Goal: Task Accomplishment & Management: Manage account settings

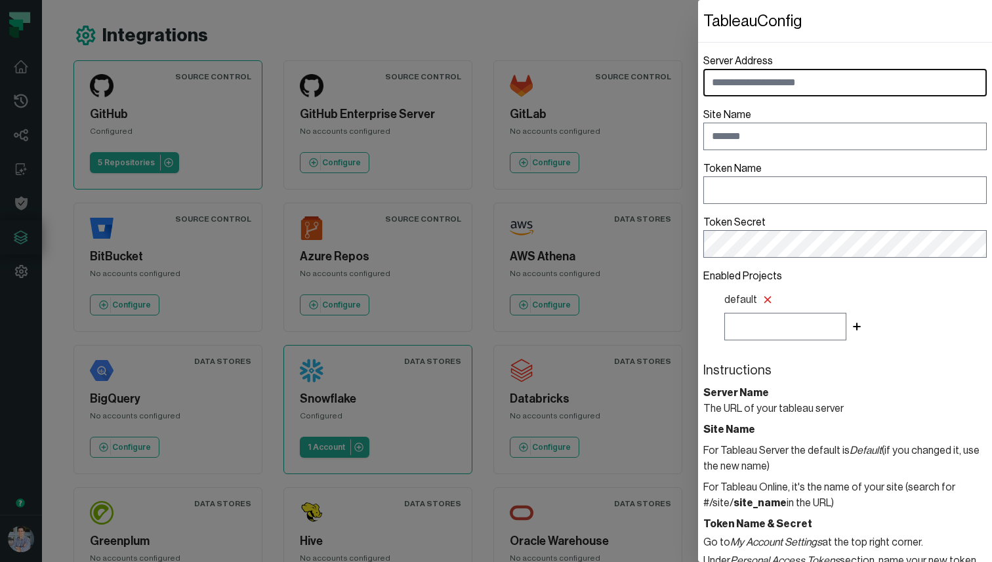
scroll to position [161, 0]
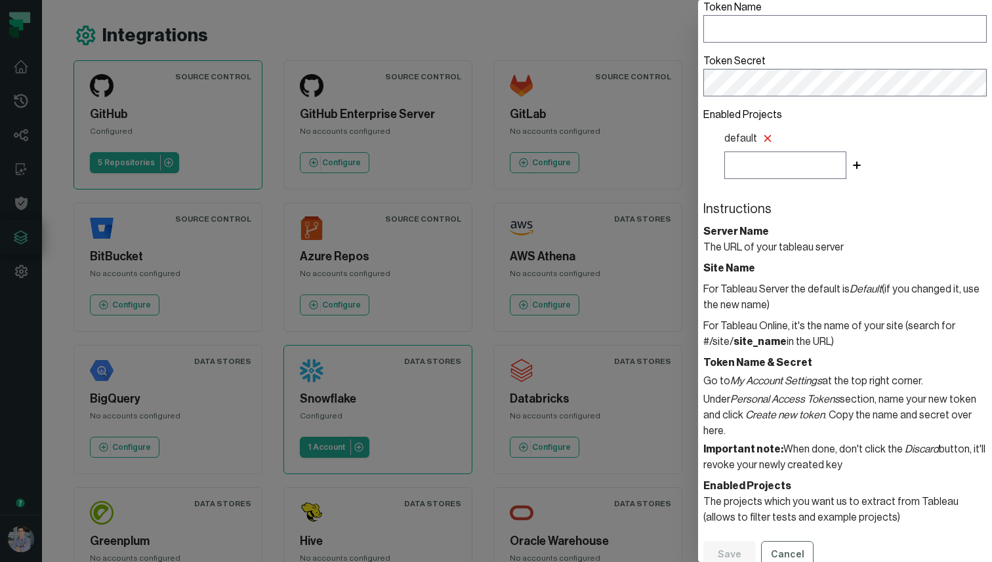
click at [698, 42] on dialog "Tableau Config Server Address Site Name Token Name Token Secret Enabled Project…" at bounding box center [845, 281] width 294 height 562
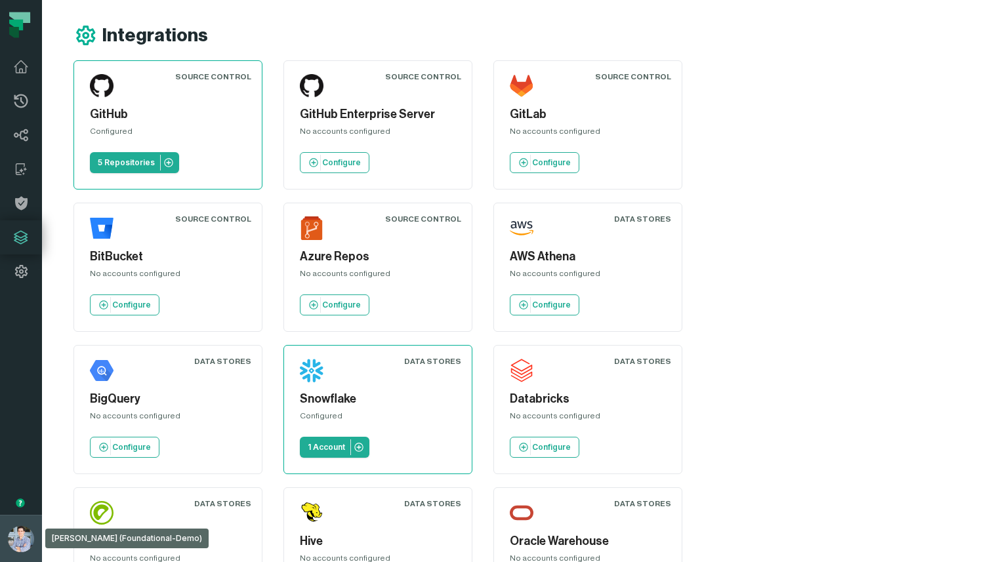
click at [23, 530] on img "button" at bounding box center [21, 539] width 26 height 26
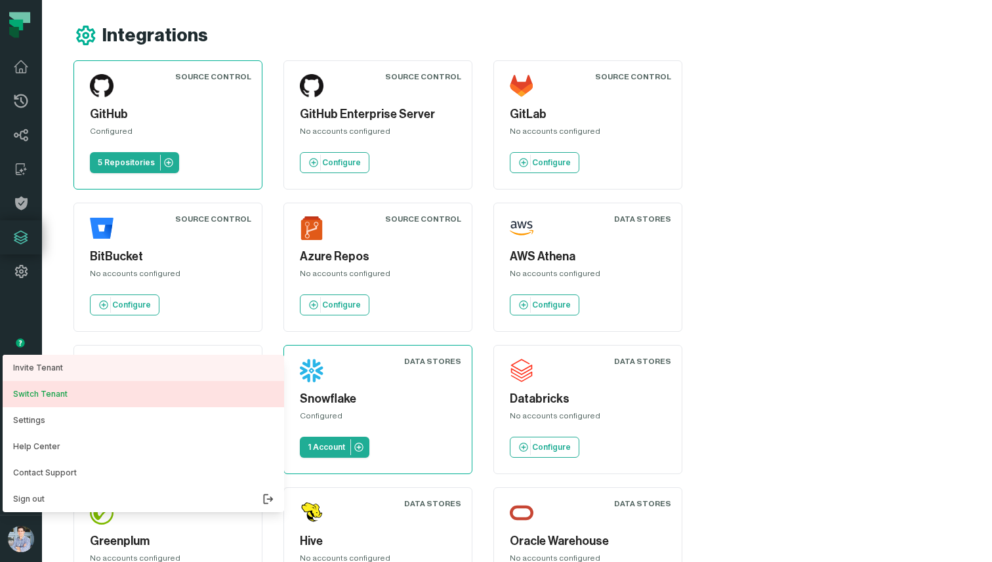
click at [52, 398] on button "Switch Tenant" at bounding box center [143, 394] width 281 height 26
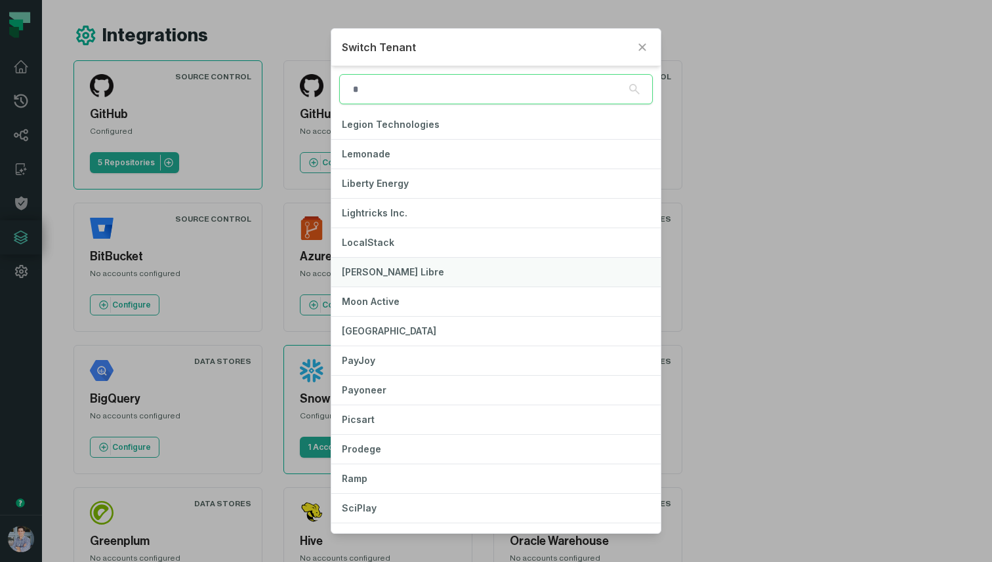
scroll to position [652, 0]
click at [400, 178] on span "Liberty Energy" at bounding box center [375, 182] width 67 height 11
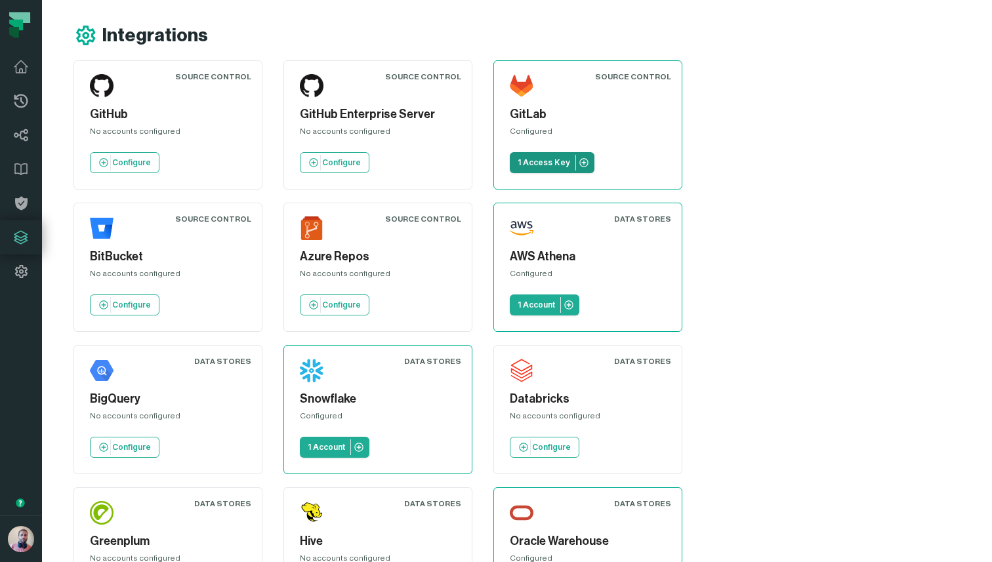
click at [533, 169] on link "1 Access Key" at bounding box center [552, 162] width 85 height 21
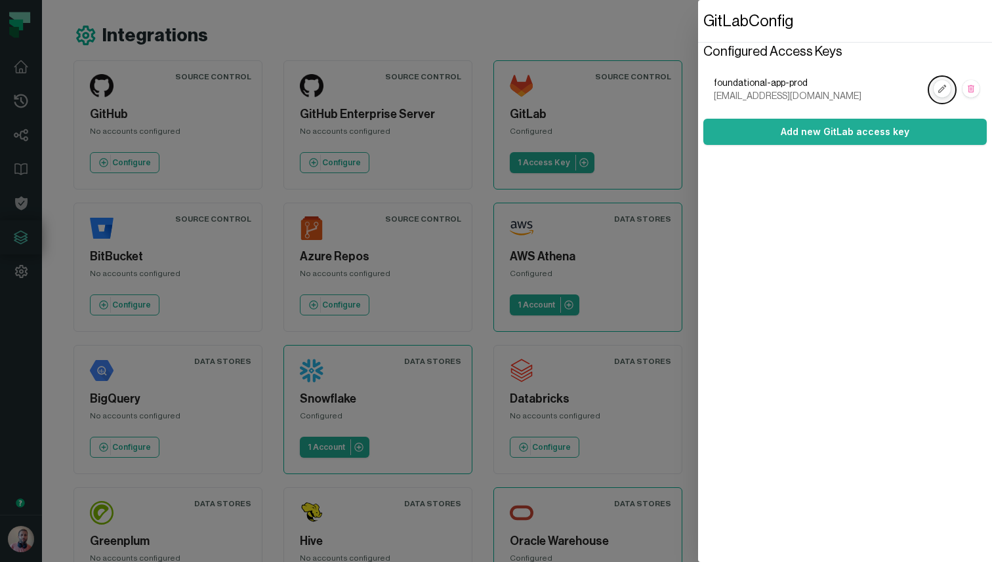
click at [943, 89] on icon at bounding box center [942, 89] width 8 height 8
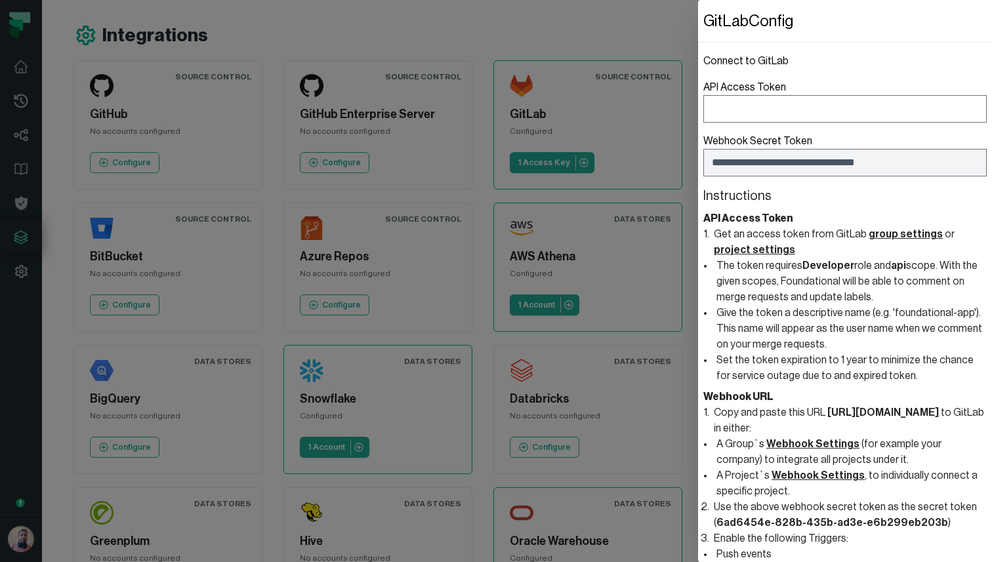
click at [698, 32] on dialog "**********" at bounding box center [845, 281] width 294 height 562
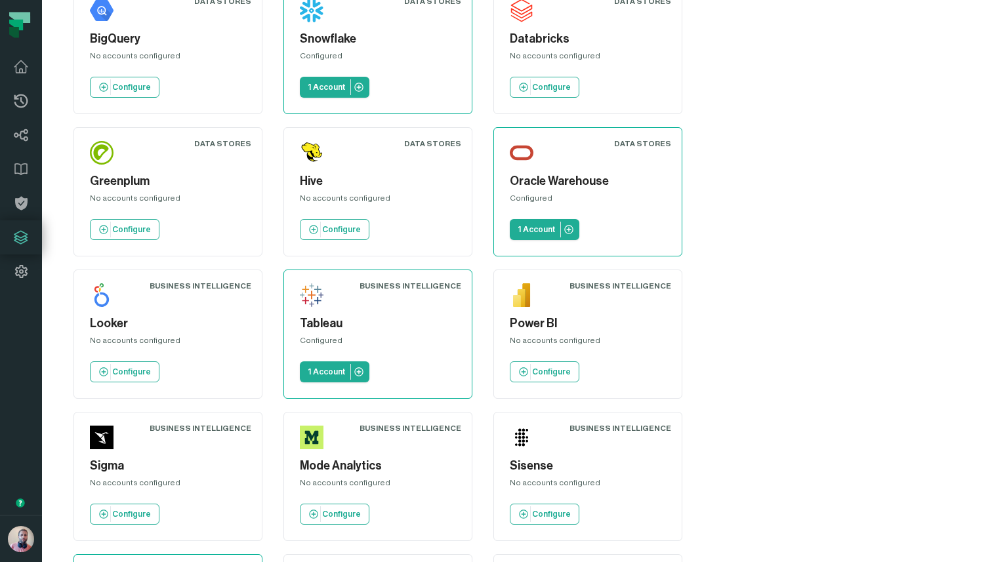
scroll to position [363, 0]
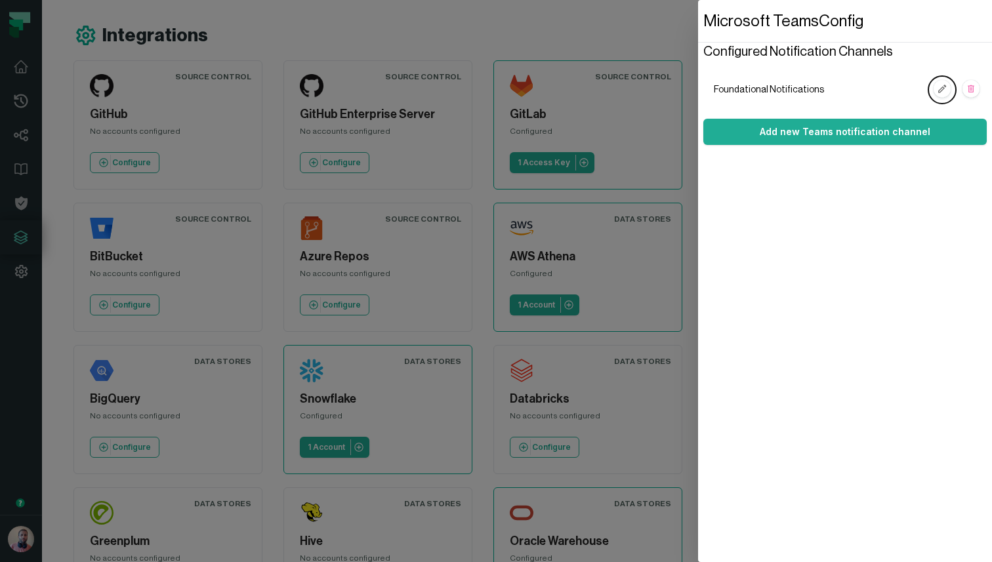
click at [698, 113] on dialog "Microsoft Teams Config Configured Notification Channels Foundational Notificati…" at bounding box center [845, 281] width 294 height 562
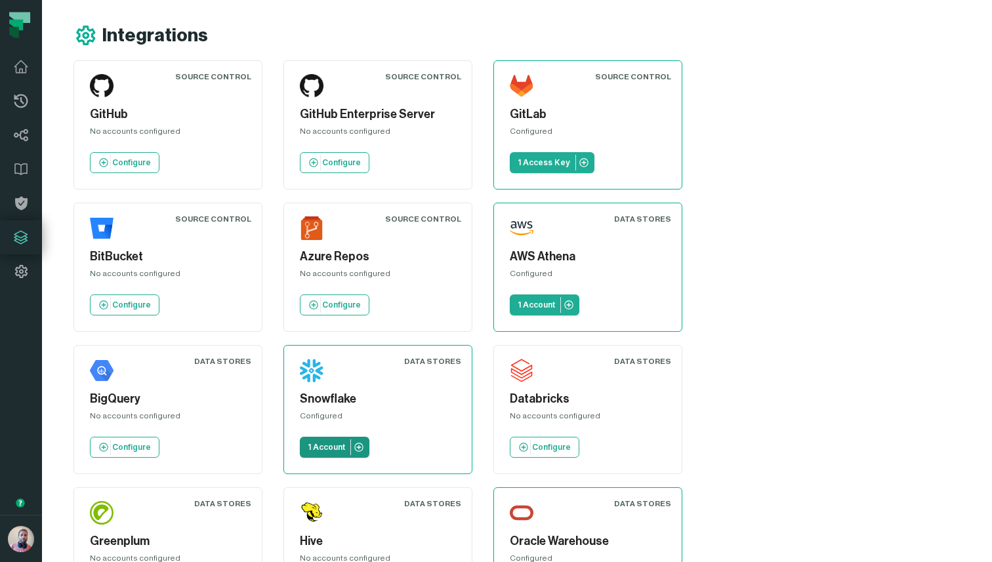
click at [345, 442] on p "1 Account" at bounding box center [326, 447] width 37 height 10
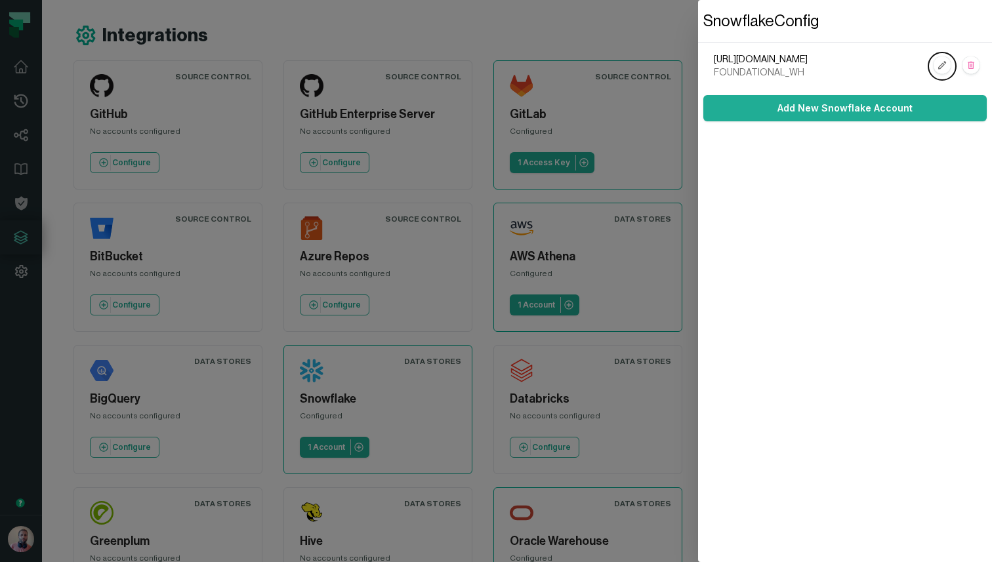
click at [775, 62] on span "https://NYQJIHQ-CN61262.snowflakecomputing.com" at bounding box center [820, 59] width 213 height 13
drag, startPoint x: 724, startPoint y: 60, endPoint x: 805, endPoint y: 79, distance: 83.7
click at [805, 79] on ol "https://NYQJIHQ-CN61262.snowflakecomputing.com FOUNDATIONAL_WH" at bounding box center [844, 66] width 283 height 47
click at [792, 62] on span "https://NYQJIHQ-CN61262.snowflakecomputing.com" at bounding box center [820, 59] width 213 height 13
click at [698, 26] on dialog "Snowflake Config https://NYQJIHQ-CN61262.snowflakecomputing.com FOUNDATIONAL_WH…" at bounding box center [845, 281] width 294 height 562
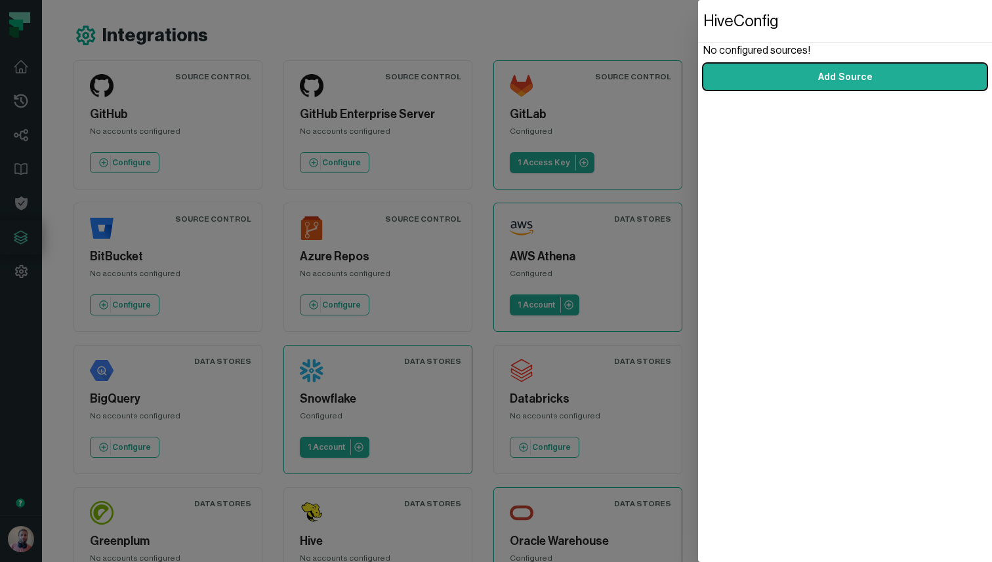
click at [698, 39] on dialog "Hive Config No configured sources! Add Source" at bounding box center [845, 281] width 294 height 562
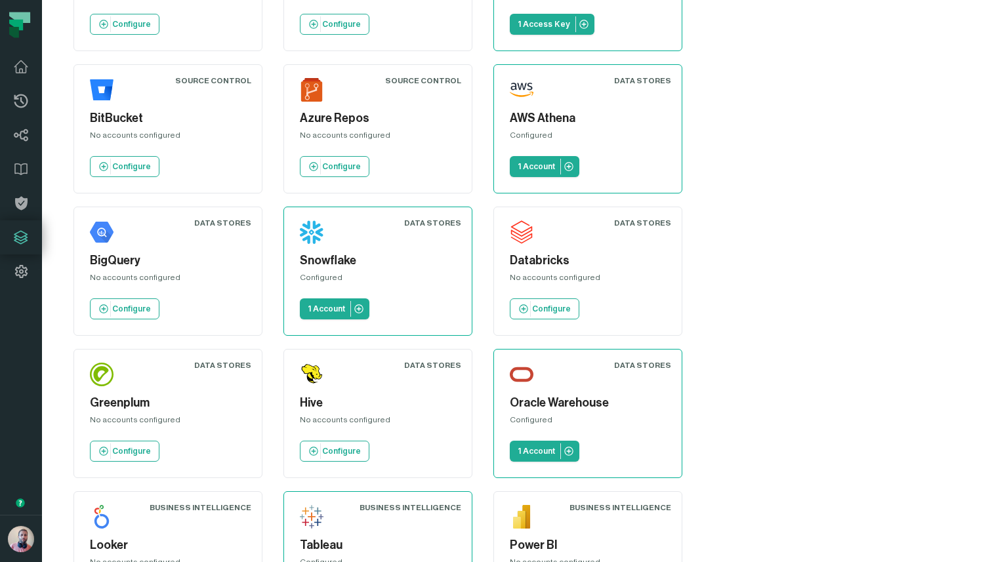
scroll to position [140, 0]
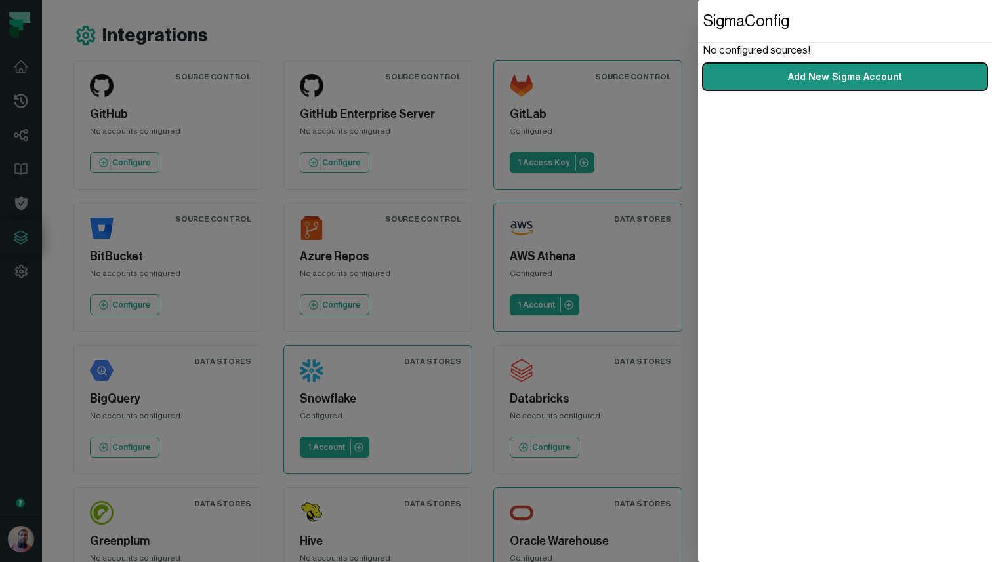
click at [815, 72] on link "Add New Sigma Account" at bounding box center [844, 77] width 283 height 26
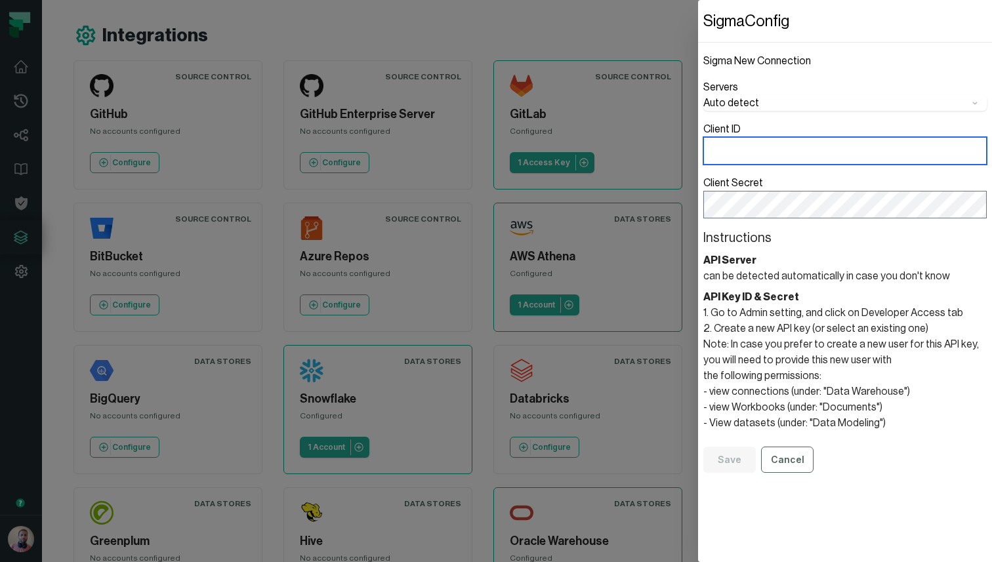
click at [737, 153] on input "Client ID" at bounding box center [844, 151] width 283 height 28
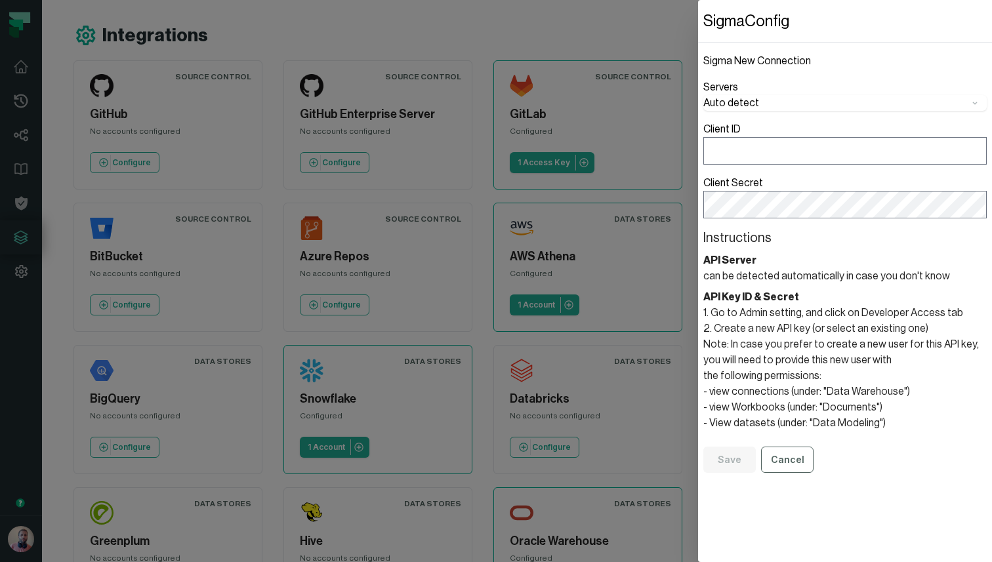
click at [724, 278] on section "API Server can be detected automatically in case you don't know" at bounding box center [844, 268] width 283 height 31
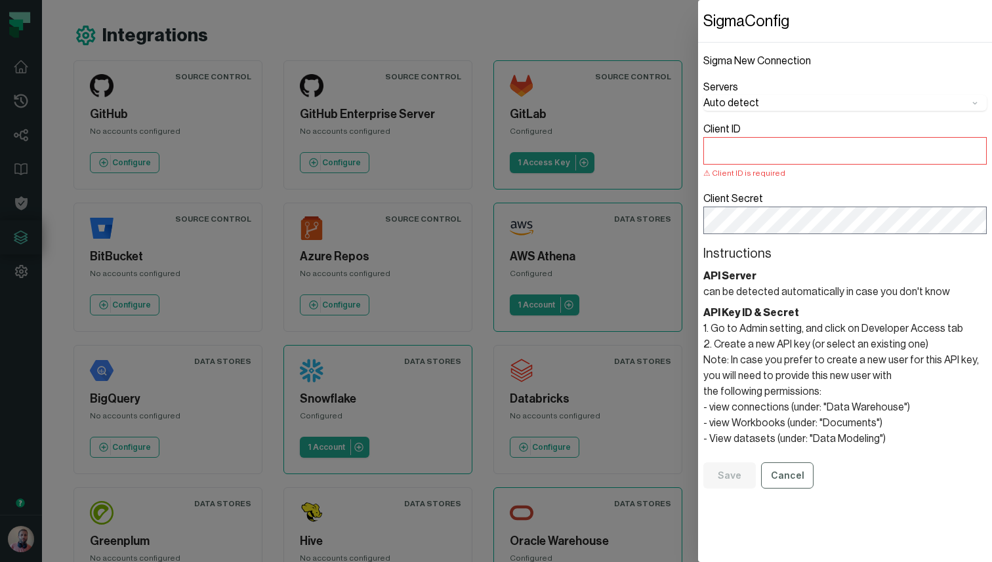
click at [734, 276] on header "API Server" at bounding box center [844, 276] width 283 height 16
click at [807, 342] on section "API Key ID & Secret 1. Go to Admin setting, and click on Developer Access tab 2…" at bounding box center [844, 376] width 283 height 142
click at [741, 98] on button "Auto detect" at bounding box center [844, 103] width 283 height 16
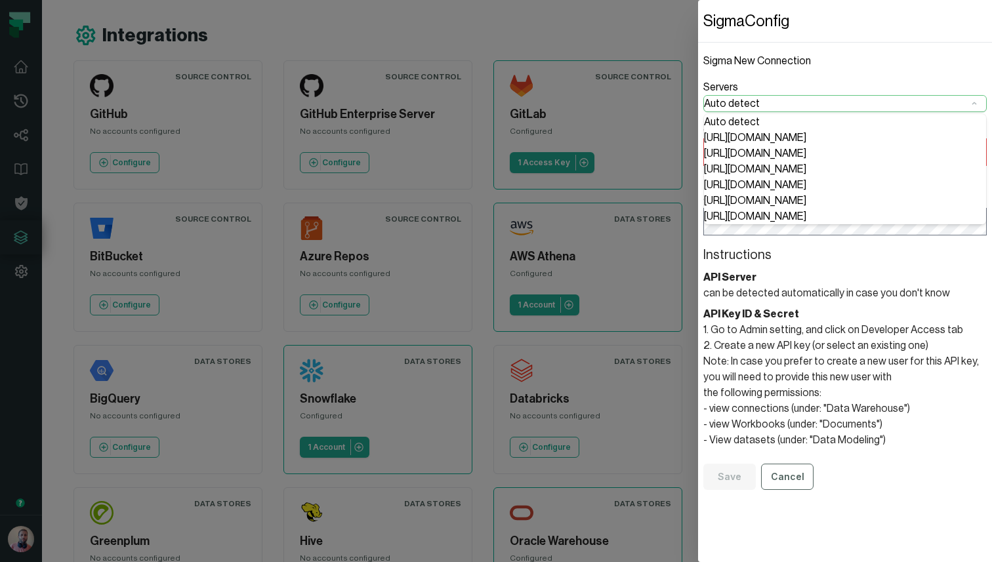
click at [770, 88] on label "Servers Auto detect Auto detect https://aws-api.sigmacomputing.com/ https://api…" at bounding box center [844, 95] width 283 height 33
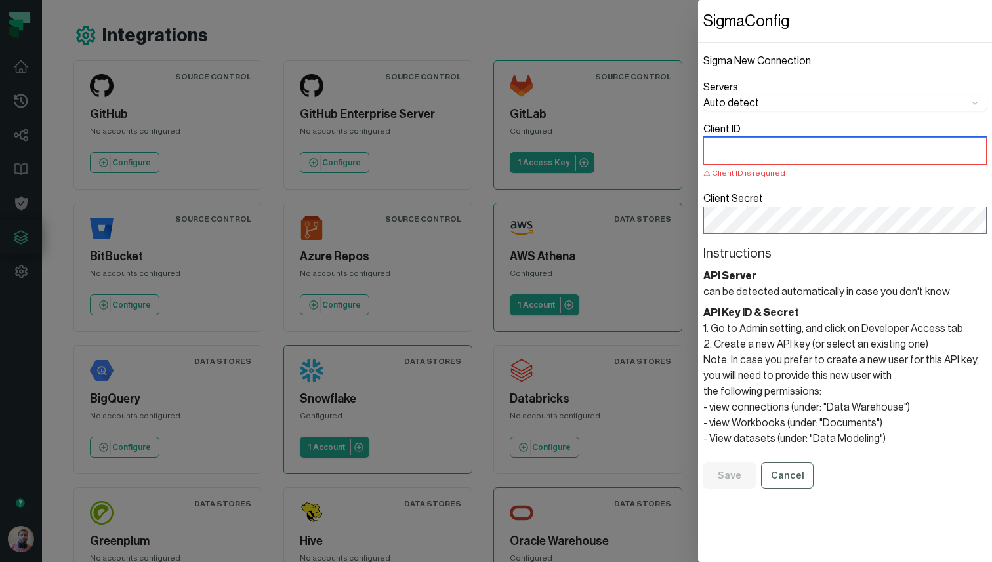
click at [746, 151] on input "Client ID Client ID is required" at bounding box center [844, 151] width 283 height 28
click at [756, 287] on section "API Server can be detected automatically in case you don't know" at bounding box center [844, 283] width 283 height 31
click at [743, 293] on section "API Server can be detected automatically in case you don't know" at bounding box center [844, 283] width 283 height 31
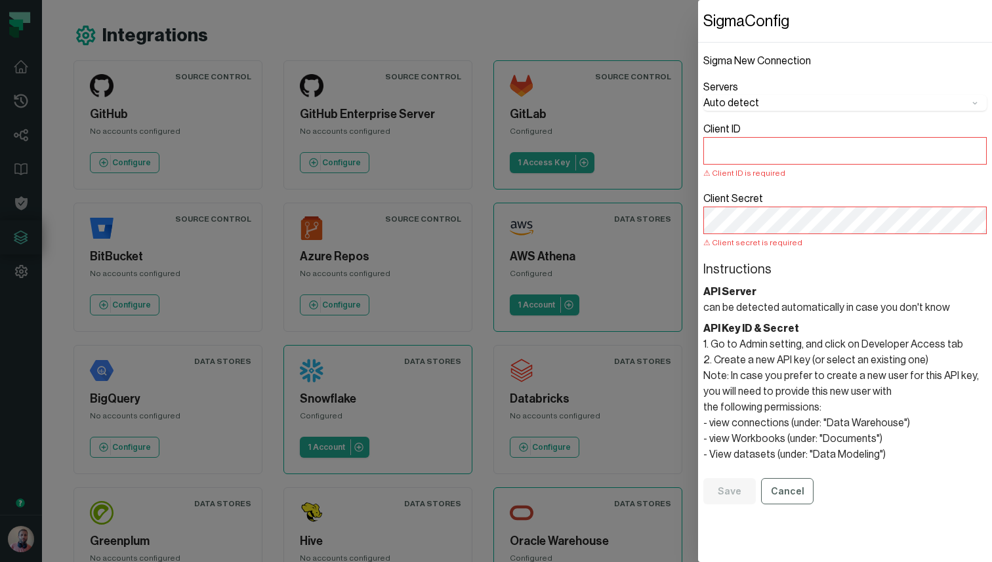
click at [698, 24] on dialog "Sigma Config Sigma New Connection Servers Auto detect Client ID Client ID is re…" at bounding box center [845, 281] width 294 height 562
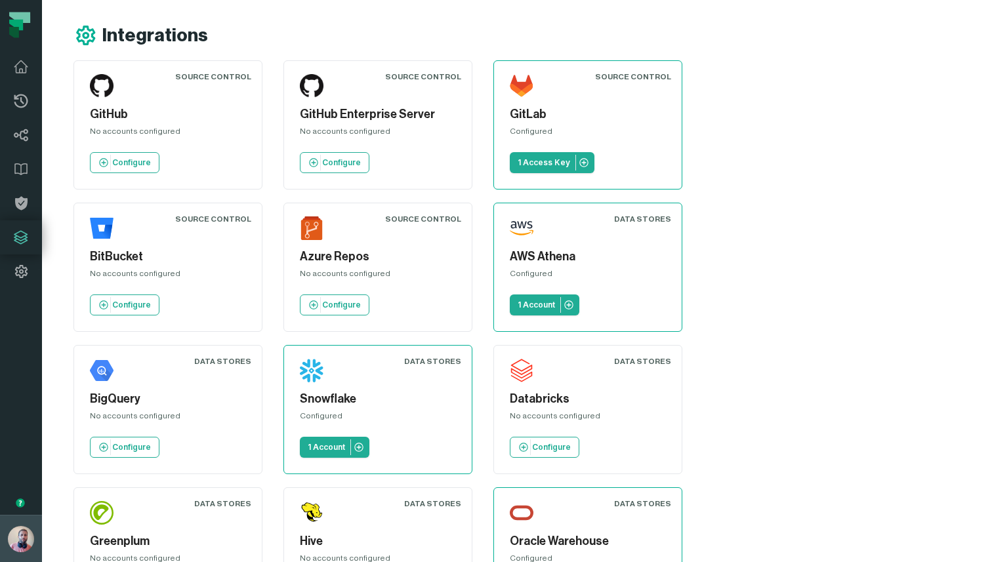
click at [16, 545] on img "button" at bounding box center [21, 539] width 26 height 26
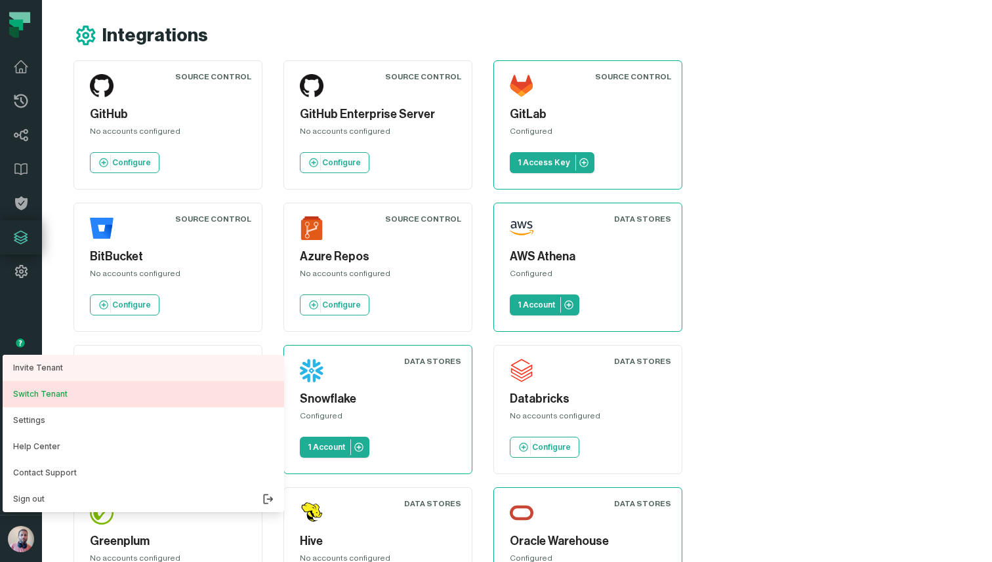
click at [79, 399] on button "Switch Tenant" at bounding box center [143, 394] width 281 height 26
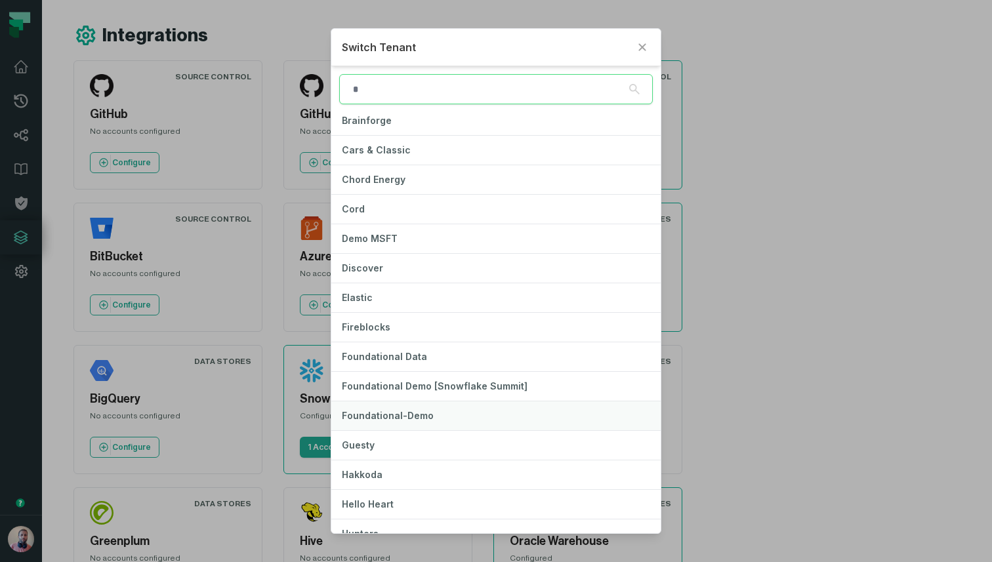
scroll to position [154, 0]
click at [423, 419] on span "Foundational-Demo" at bounding box center [388, 414] width 92 height 11
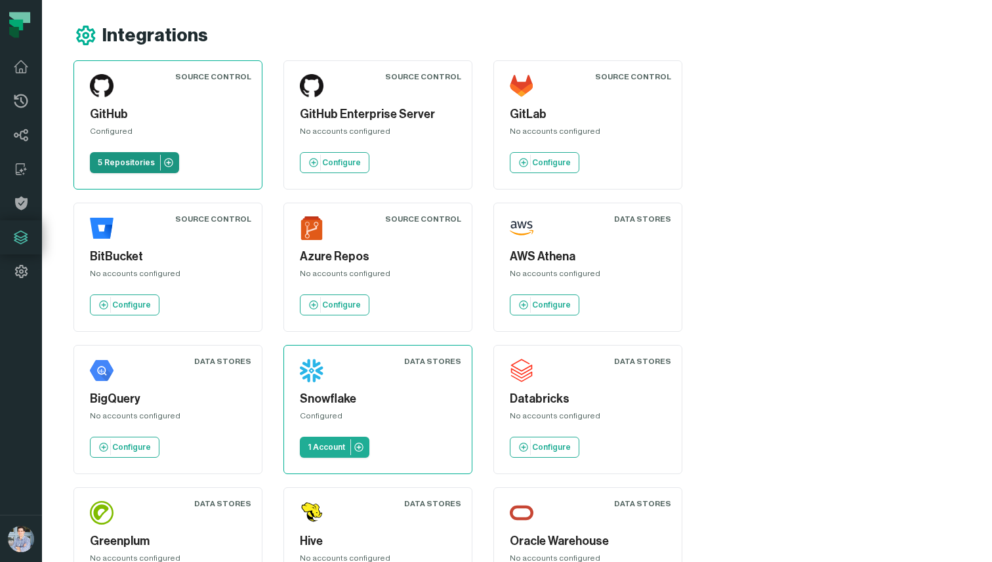
click at [146, 160] on p "5 Repositories" at bounding box center [126, 162] width 57 height 10
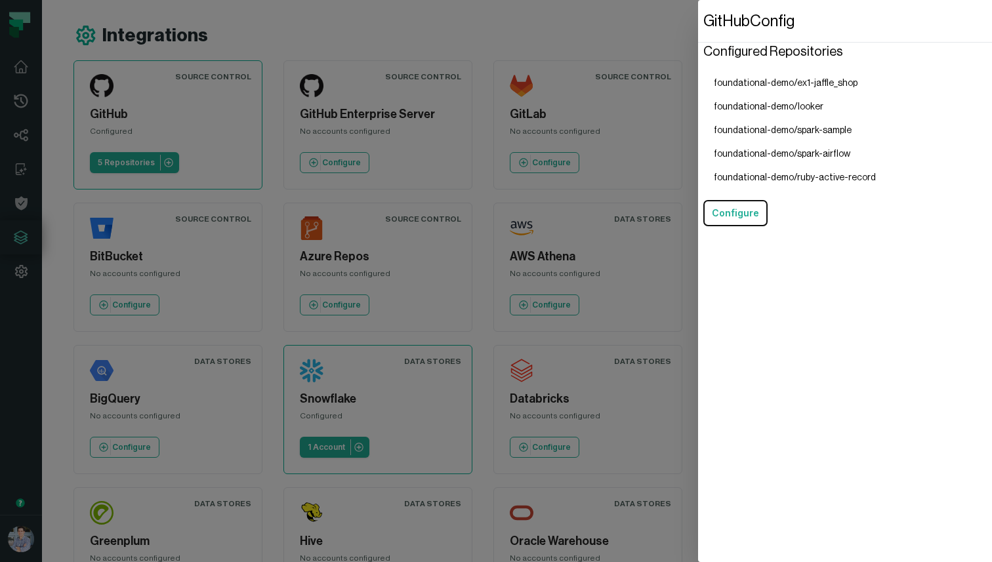
click at [698, 81] on dialog "GitHub Config Configured Repositories foundational-demo/ex1-jaffle_shop foundat…" at bounding box center [845, 281] width 294 height 562
